Goal: Use online tool/utility: Use online tool/utility

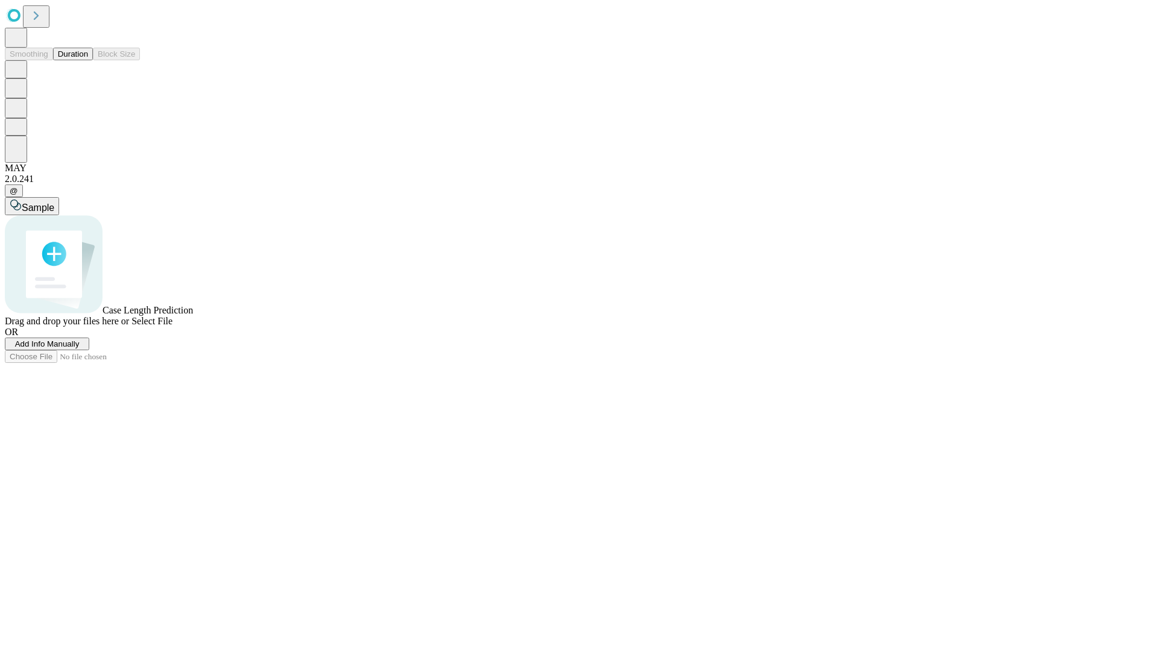
click at [88, 60] on button "Duration" at bounding box center [73, 54] width 40 height 13
click at [80, 348] on span "Add Info Manually" at bounding box center [47, 343] width 65 height 9
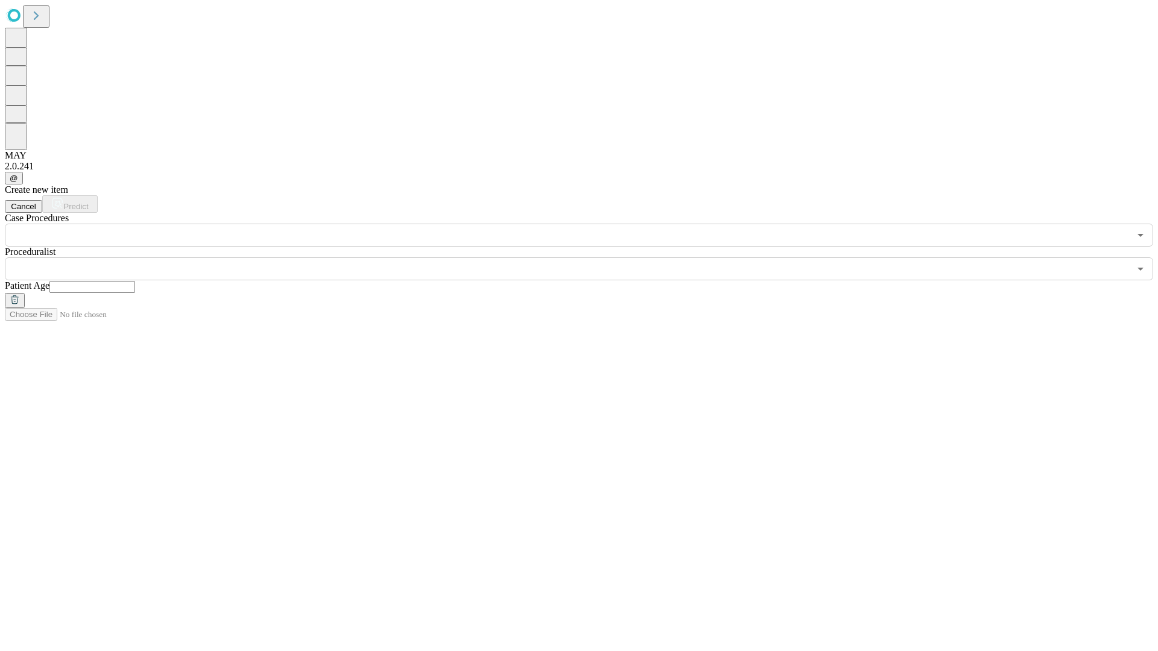
click at [135, 281] on input "text" at bounding box center [92, 287] width 86 height 12
type input "**"
click at [587, 257] on input "text" at bounding box center [567, 268] width 1124 height 23
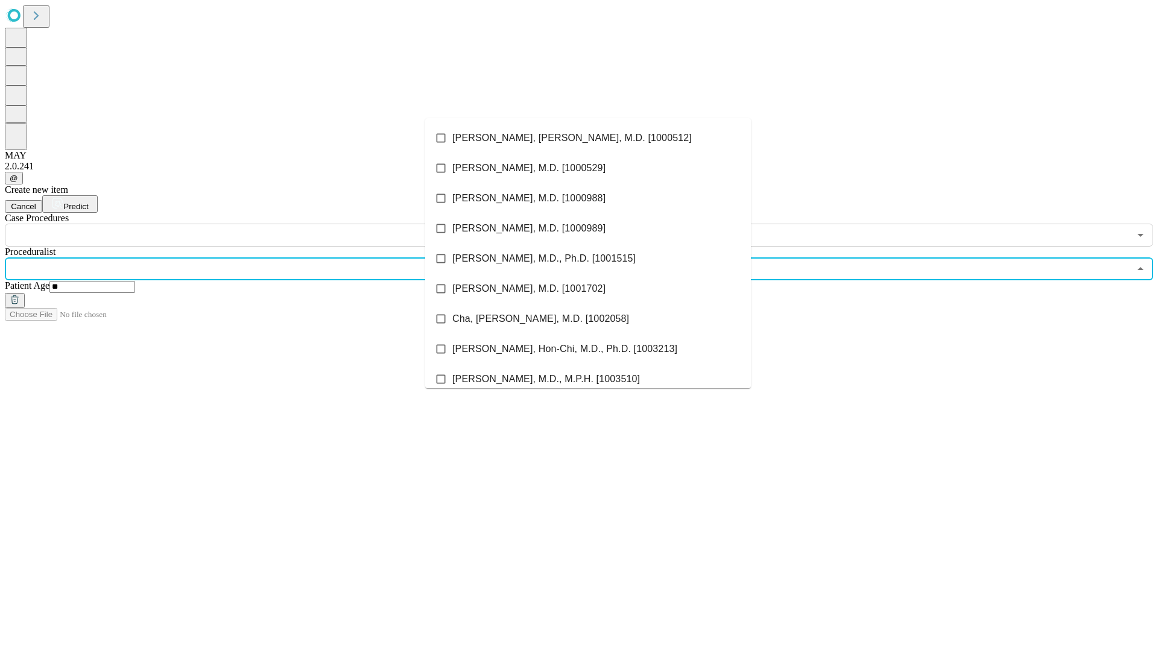
click at [588, 138] on li "[PERSON_NAME], [PERSON_NAME], M.D. [1000512]" at bounding box center [588, 138] width 326 height 30
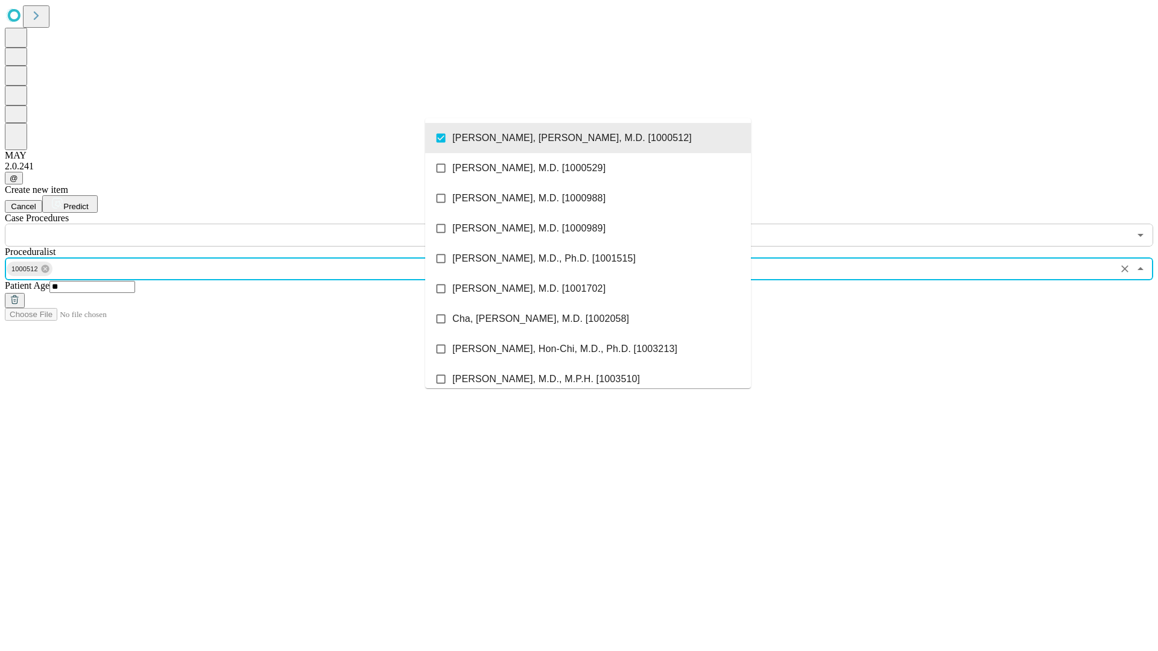
click at [253, 224] on input "text" at bounding box center [567, 235] width 1124 height 23
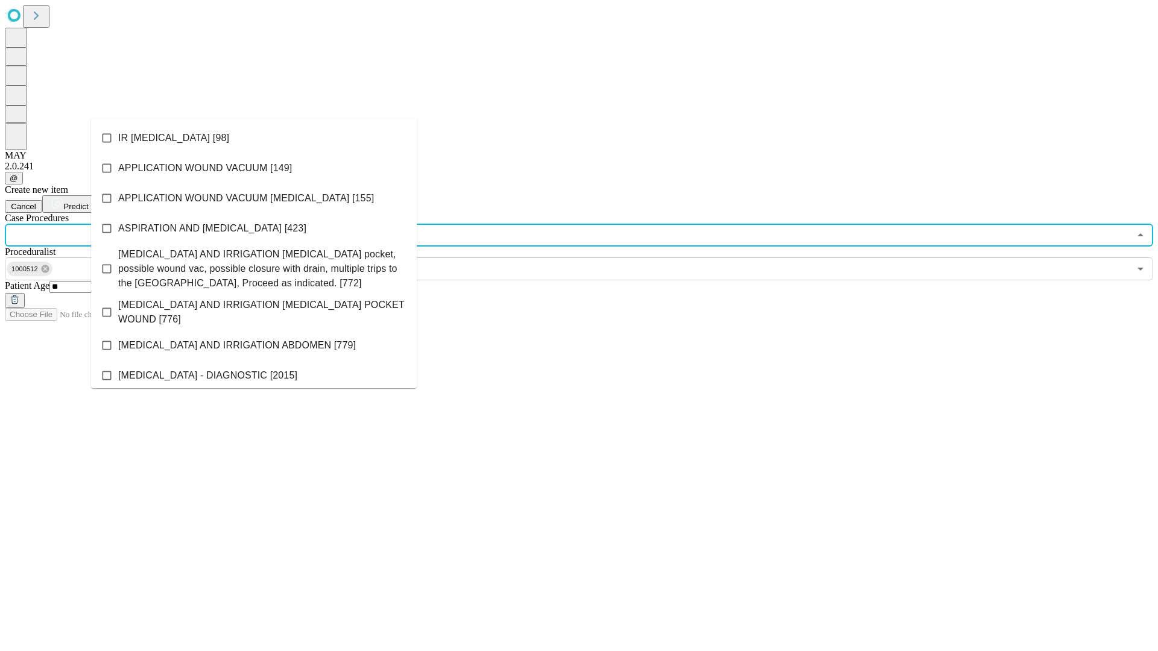
click at [254, 138] on li "IR [MEDICAL_DATA] [98]" at bounding box center [254, 138] width 326 height 30
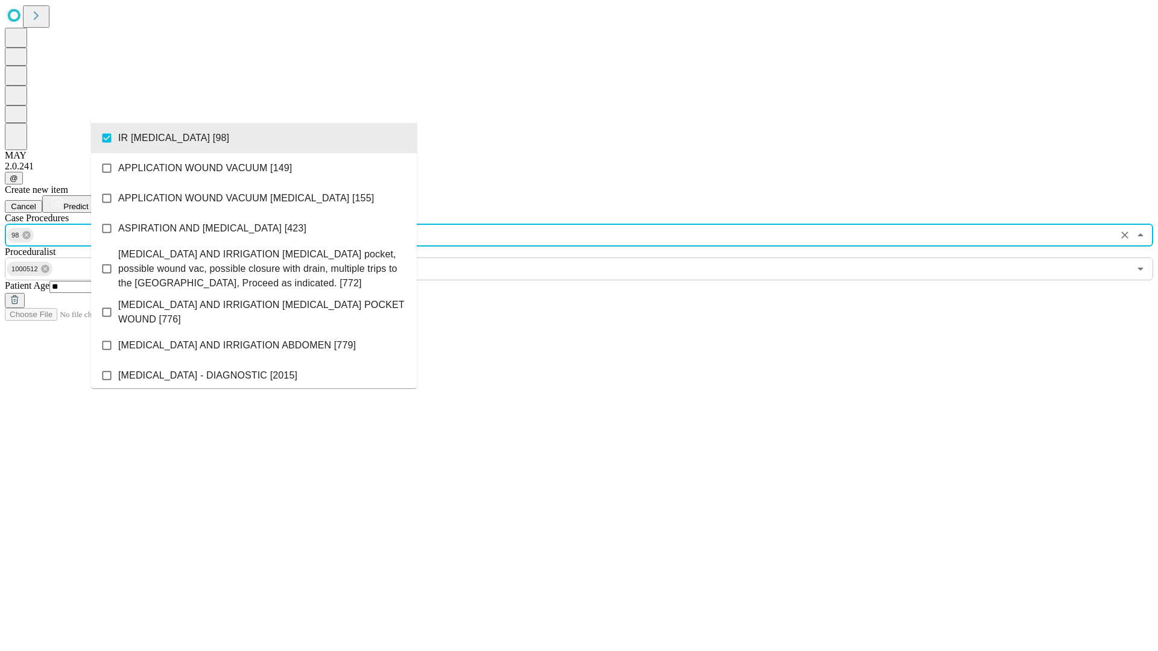
click at [88, 202] on span "Predict" at bounding box center [75, 206] width 25 height 9
